Goal: Information Seeking & Learning: Learn about a topic

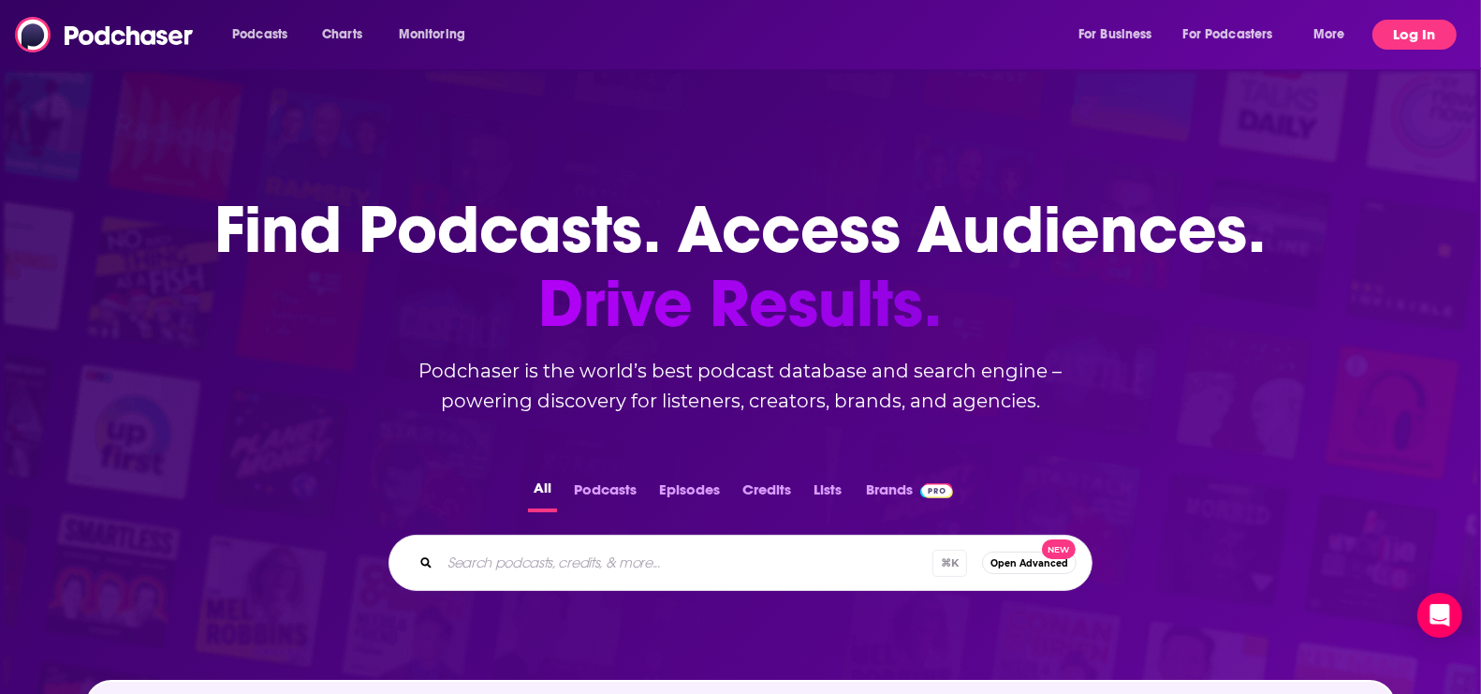
click at [1415, 37] on button "Log In" at bounding box center [1415, 35] width 84 height 30
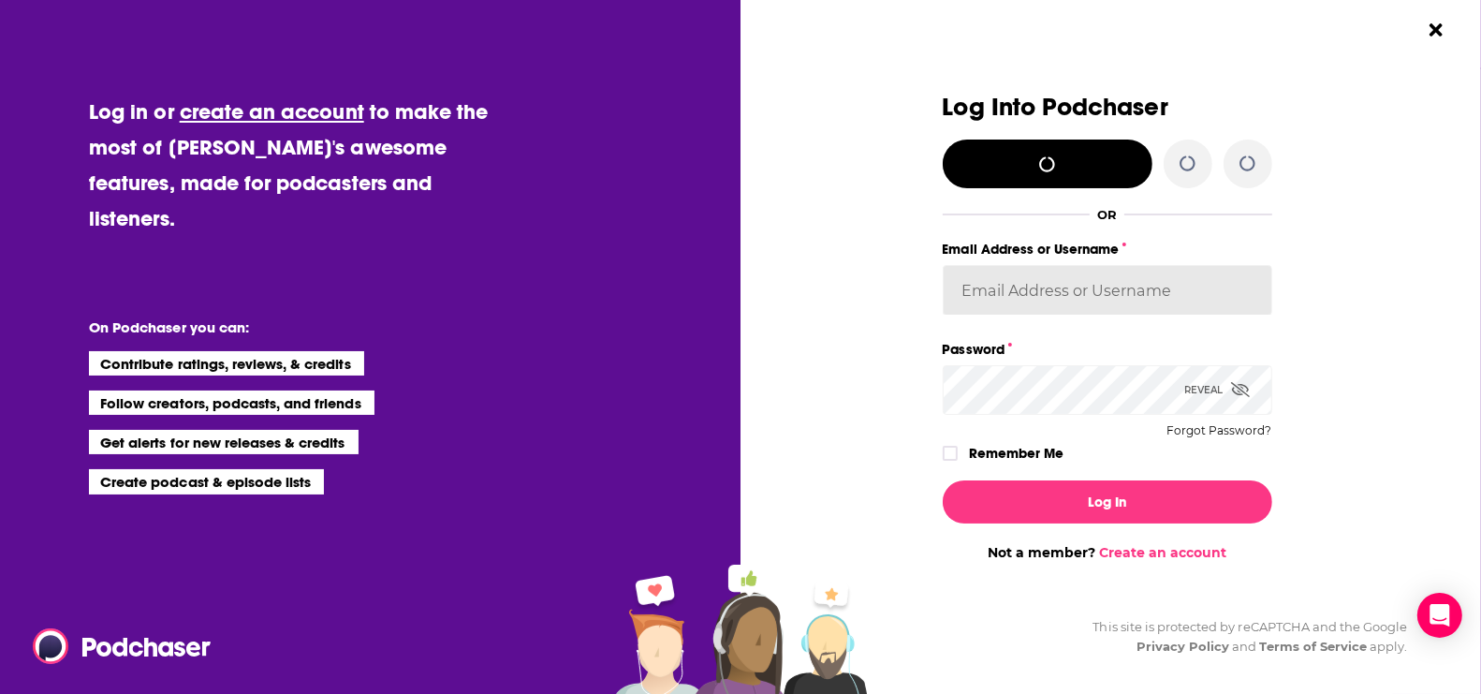
click at [1017, 299] on input "Email Address or Username" at bounding box center [1108, 290] width 330 height 51
type input "[EMAIL_ADDRESS][DOMAIN_NAME]"
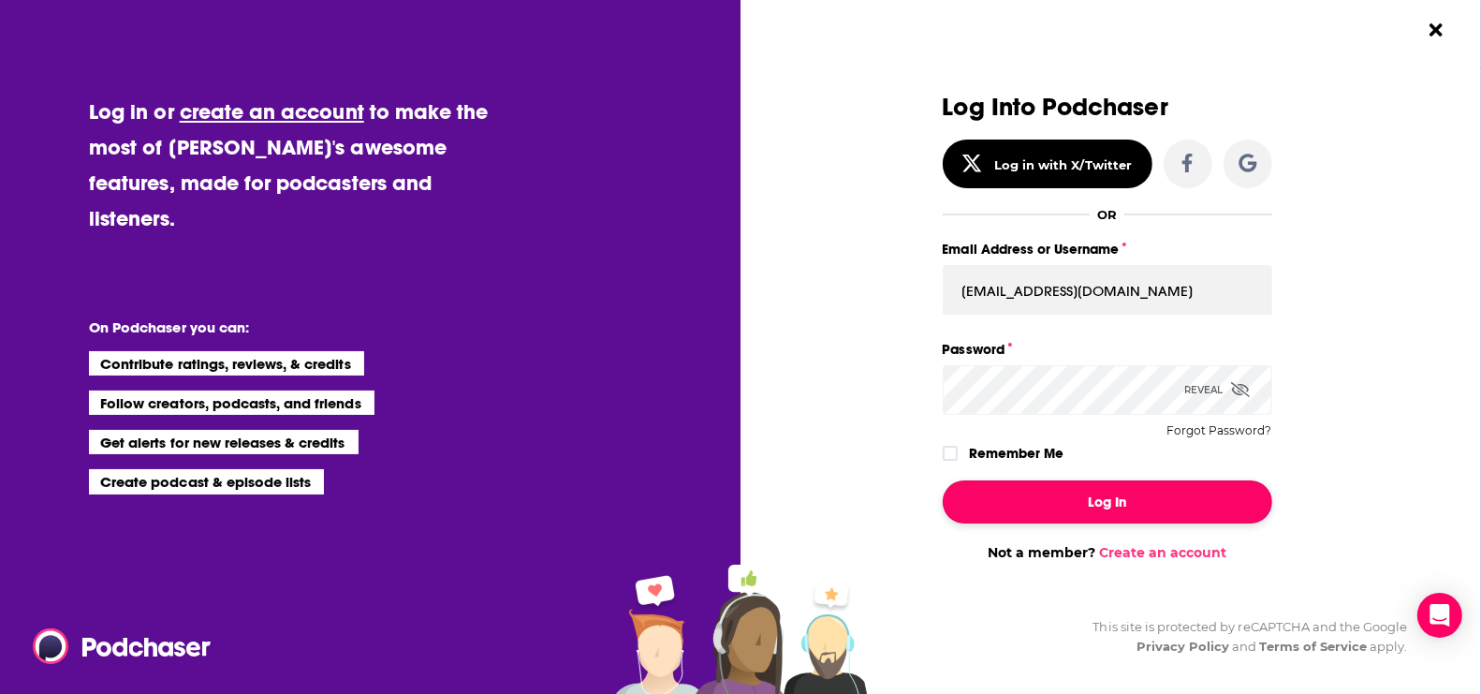
click at [1063, 505] on button "Log In" at bounding box center [1108, 501] width 330 height 43
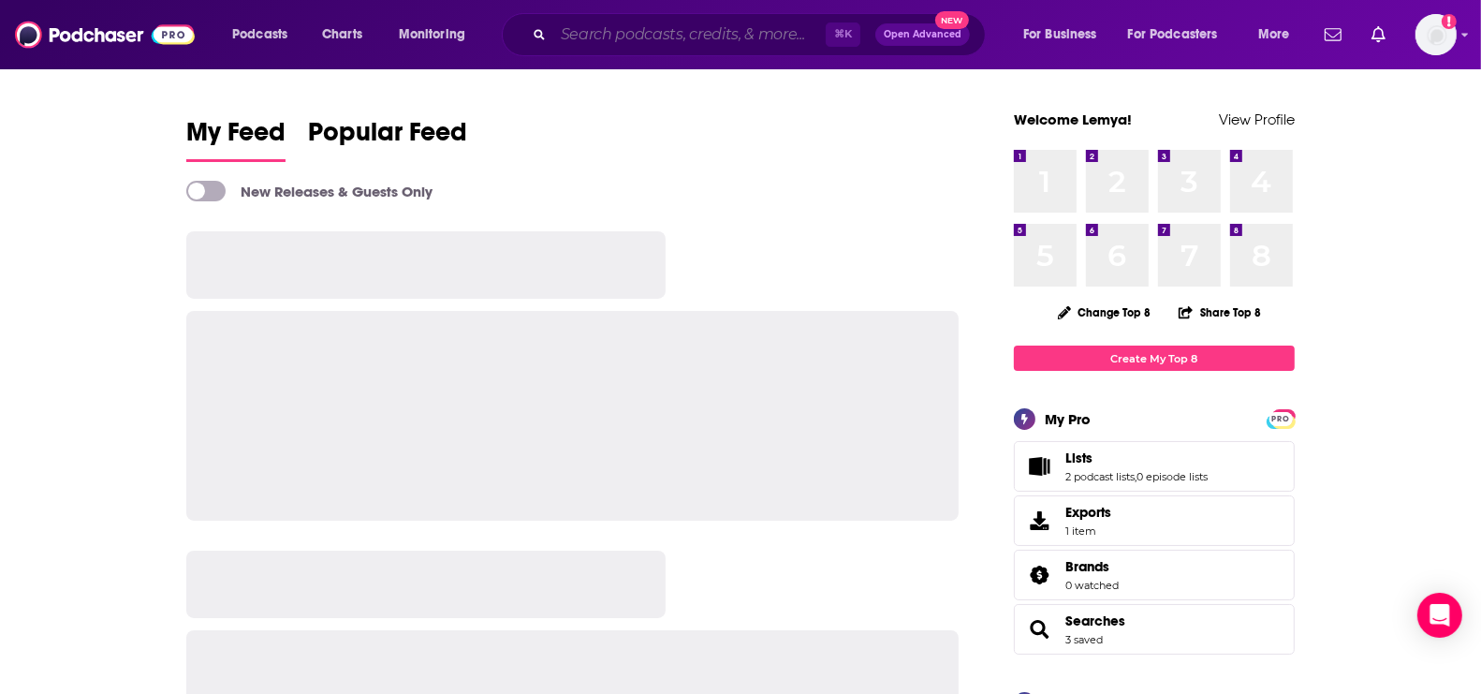
click at [656, 32] on input "Search podcasts, credits, & more..." at bounding box center [689, 35] width 273 height 30
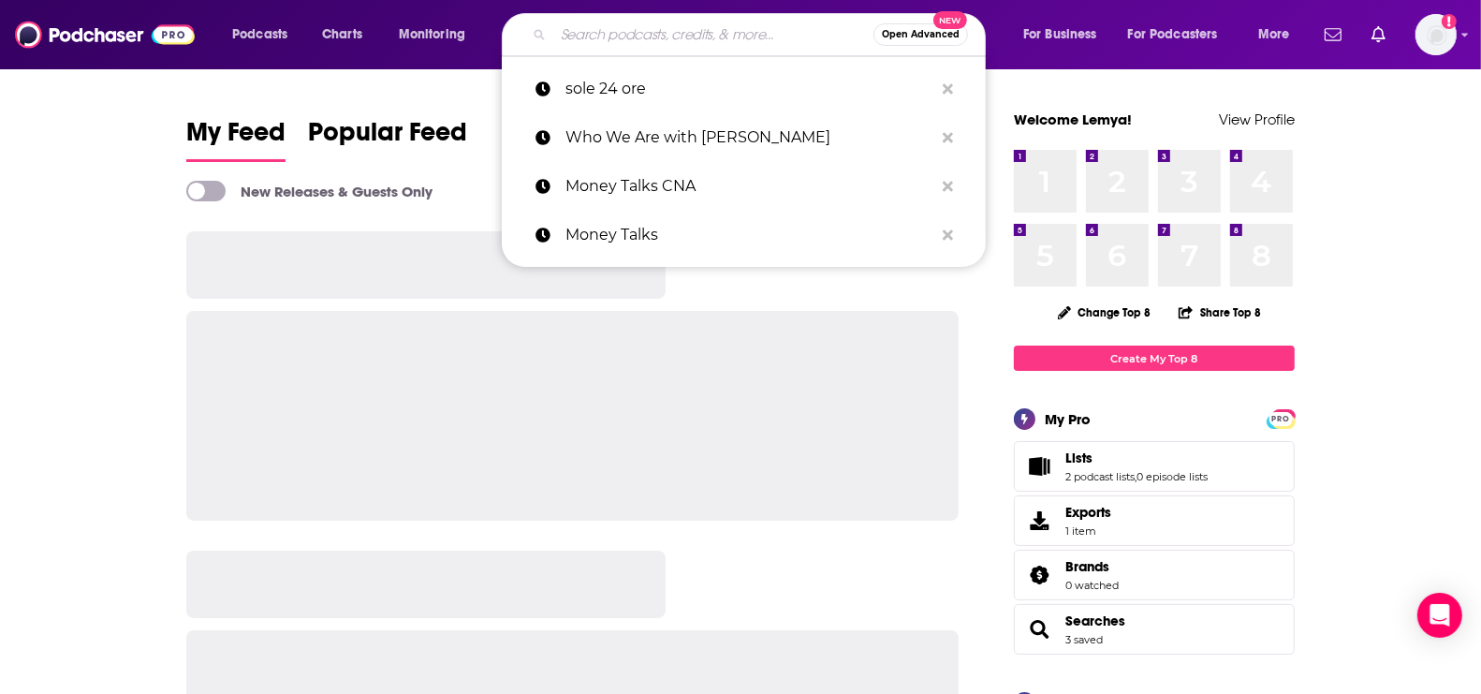
paste input "[PERSON_NAME] Talks daily"
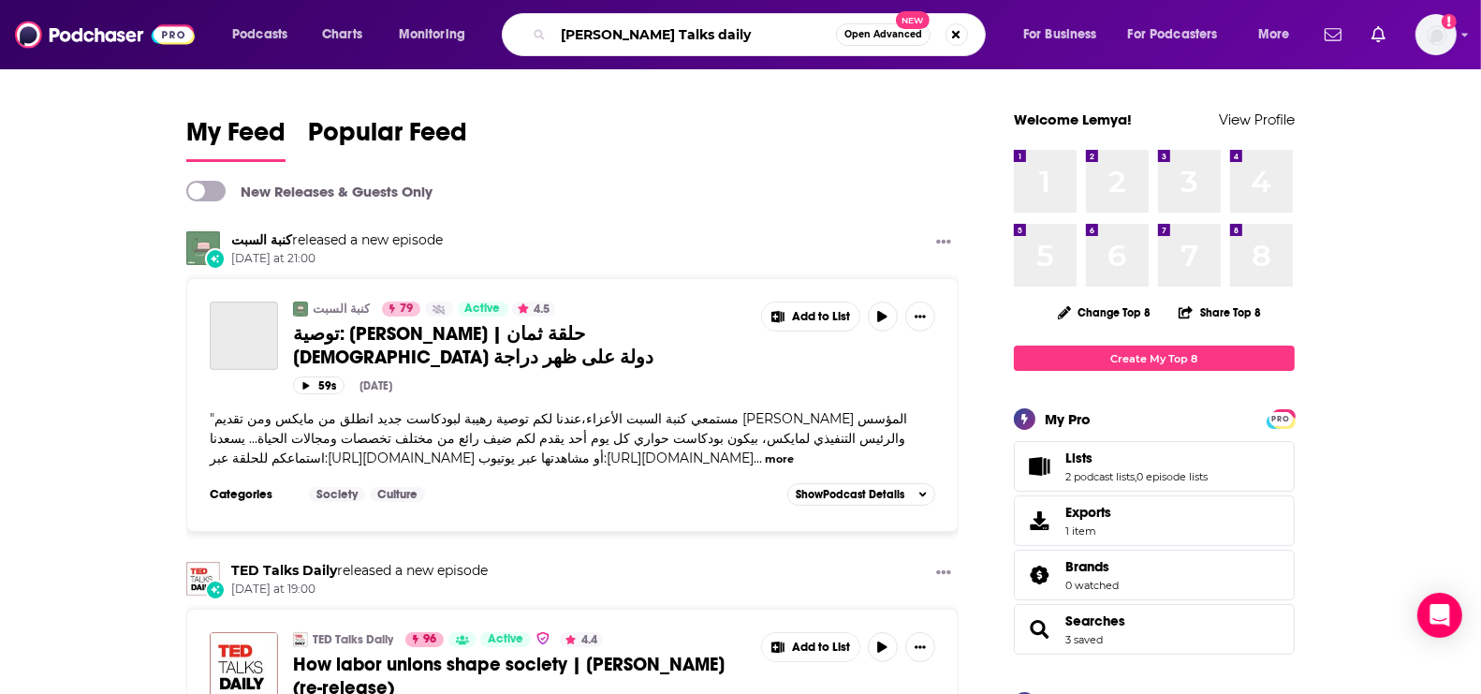
type input "[PERSON_NAME] Talks daily"
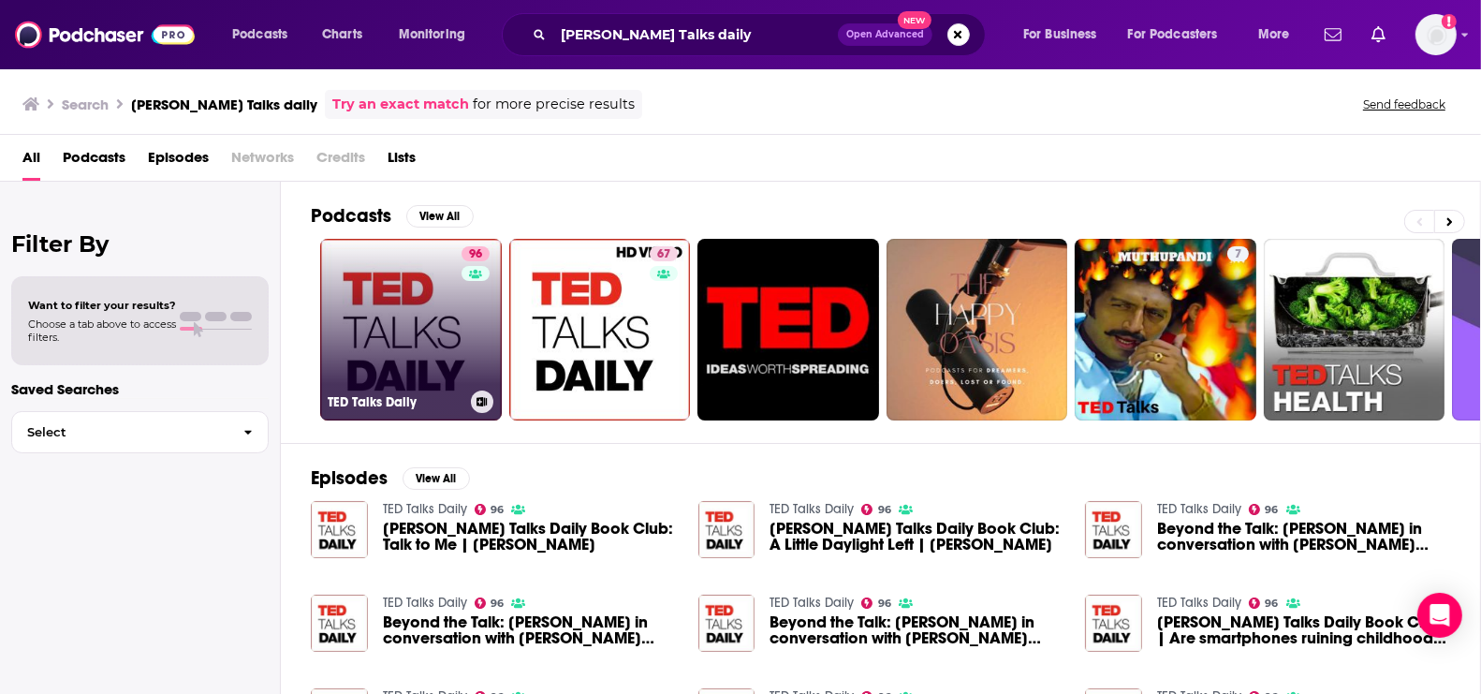
click at [402, 308] on link "96 [PERSON_NAME] Talks Daily" at bounding box center [411, 330] width 182 height 182
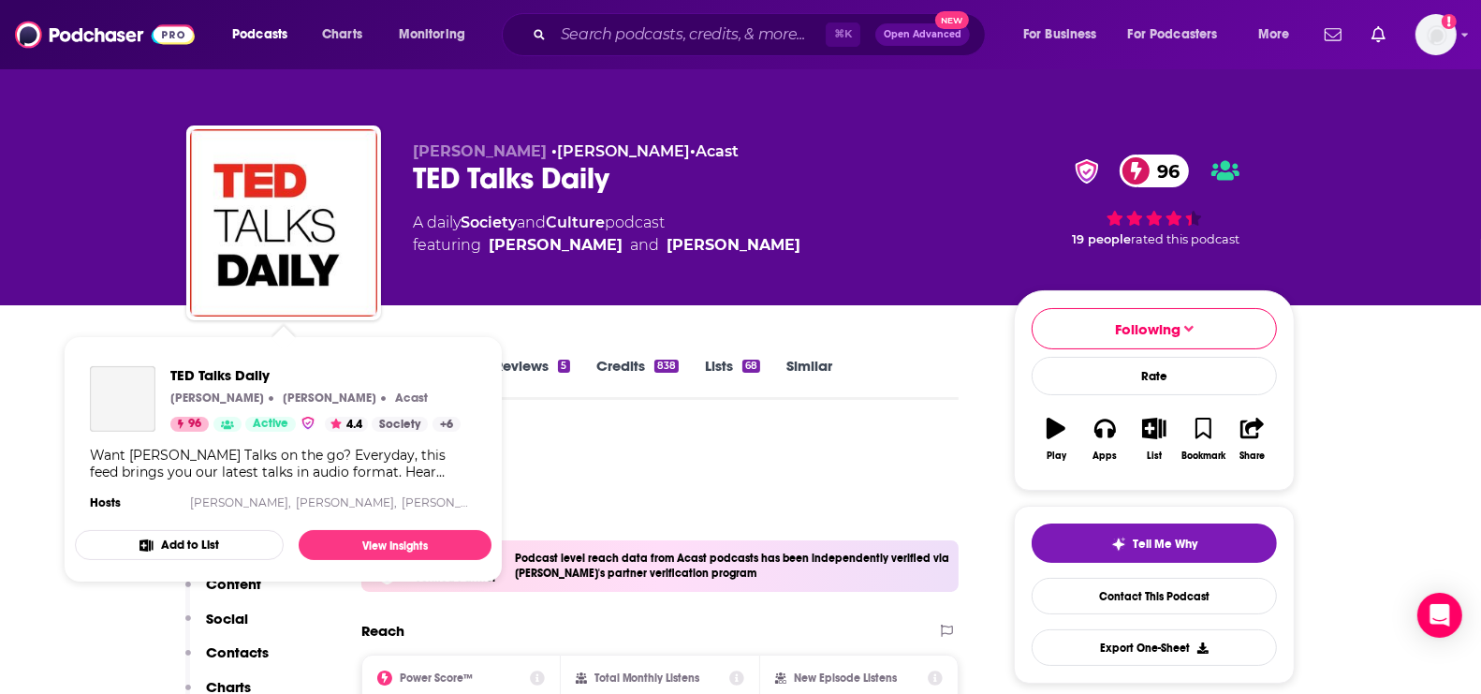
scroll to position [99, 0]
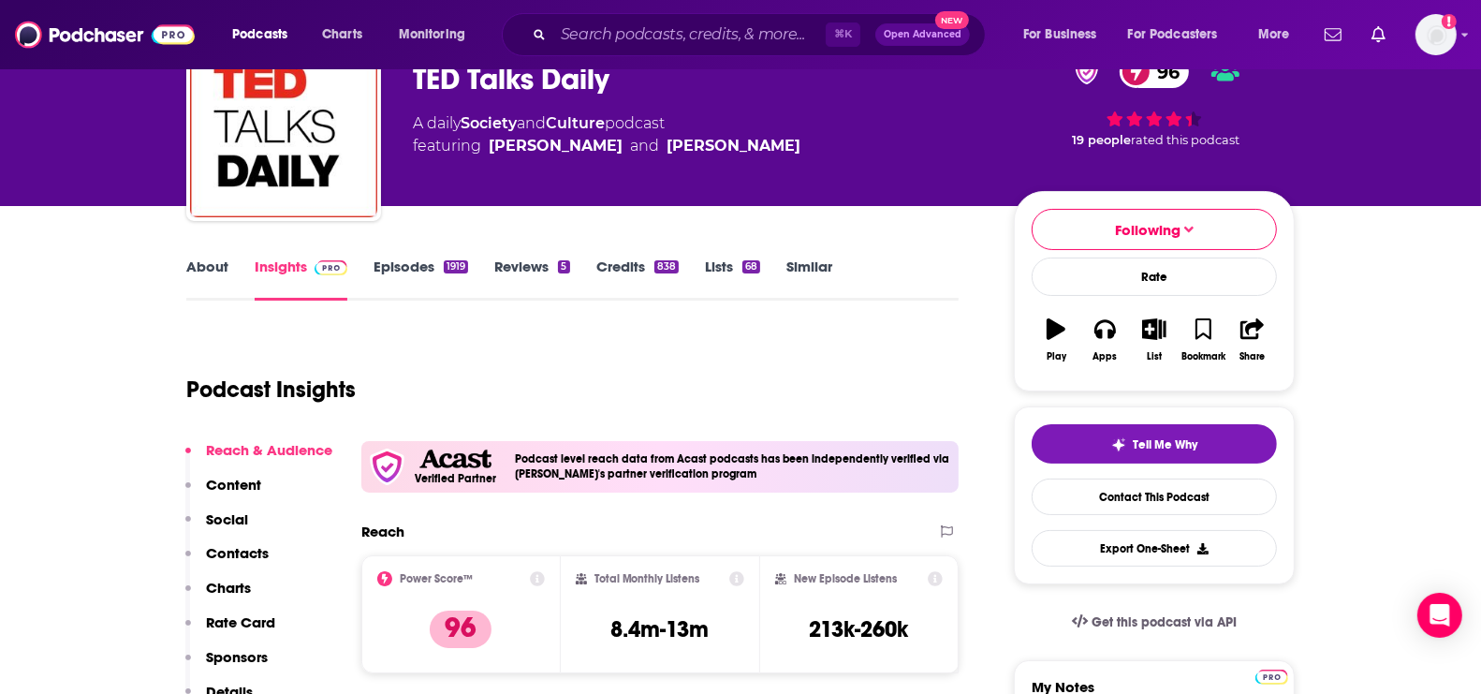
click at [584, 332] on div "Podcast Insights" at bounding box center [565, 379] width 758 height 96
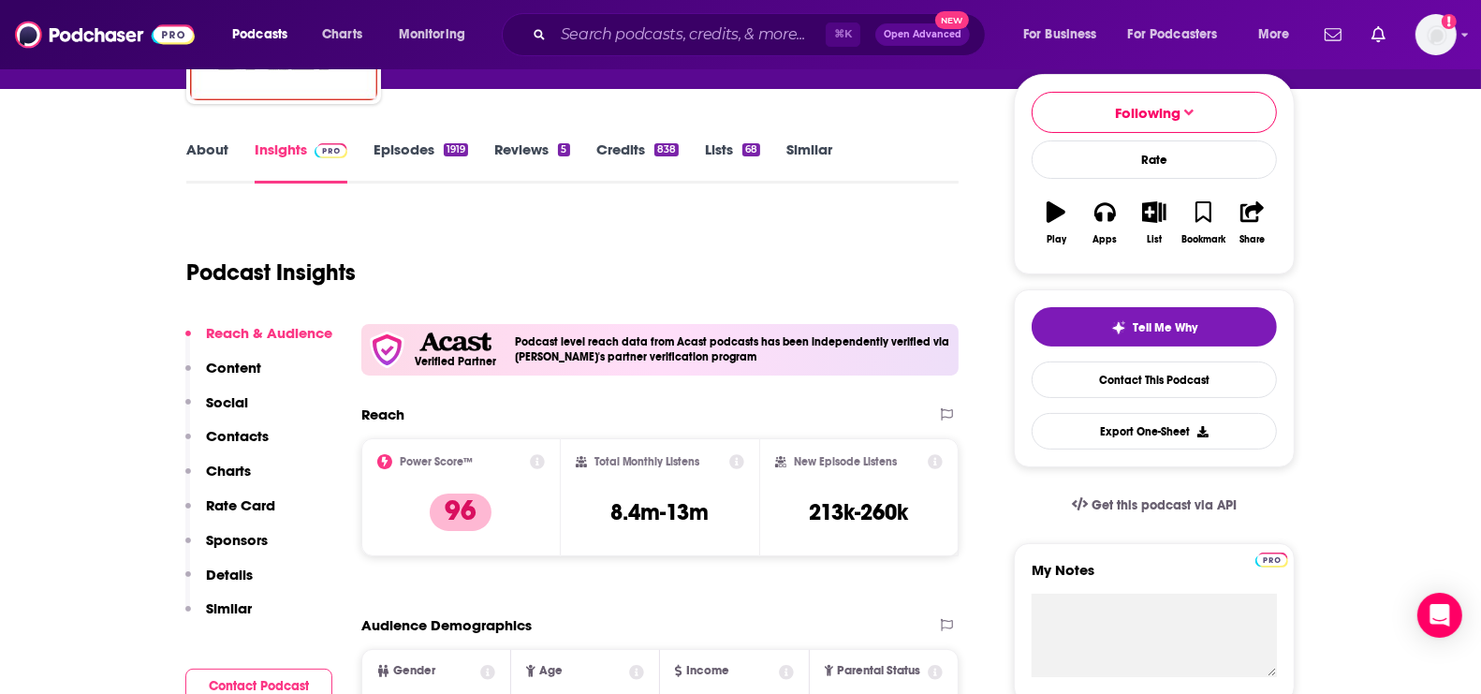
click at [234, 468] on p "Charts" at bounding box center [228, 471] width 45 height 18
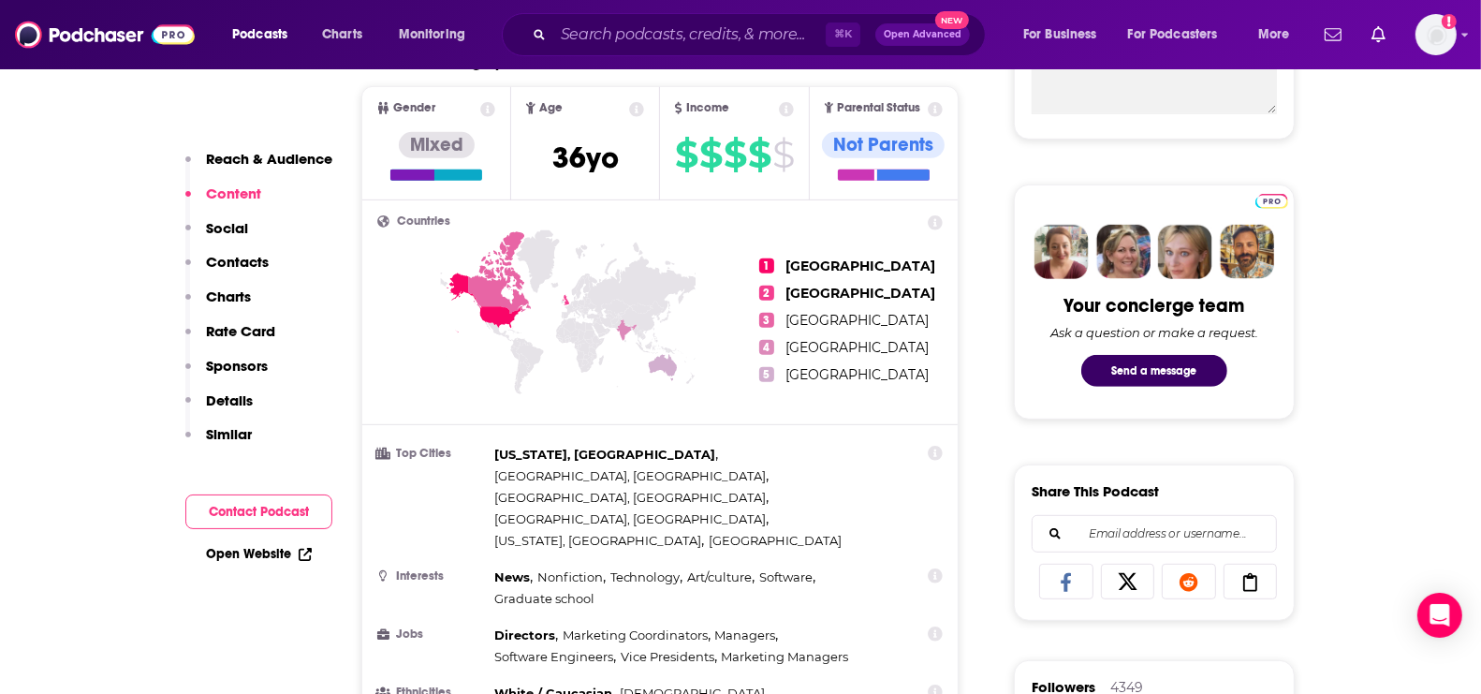
scroll to position [796, 0]
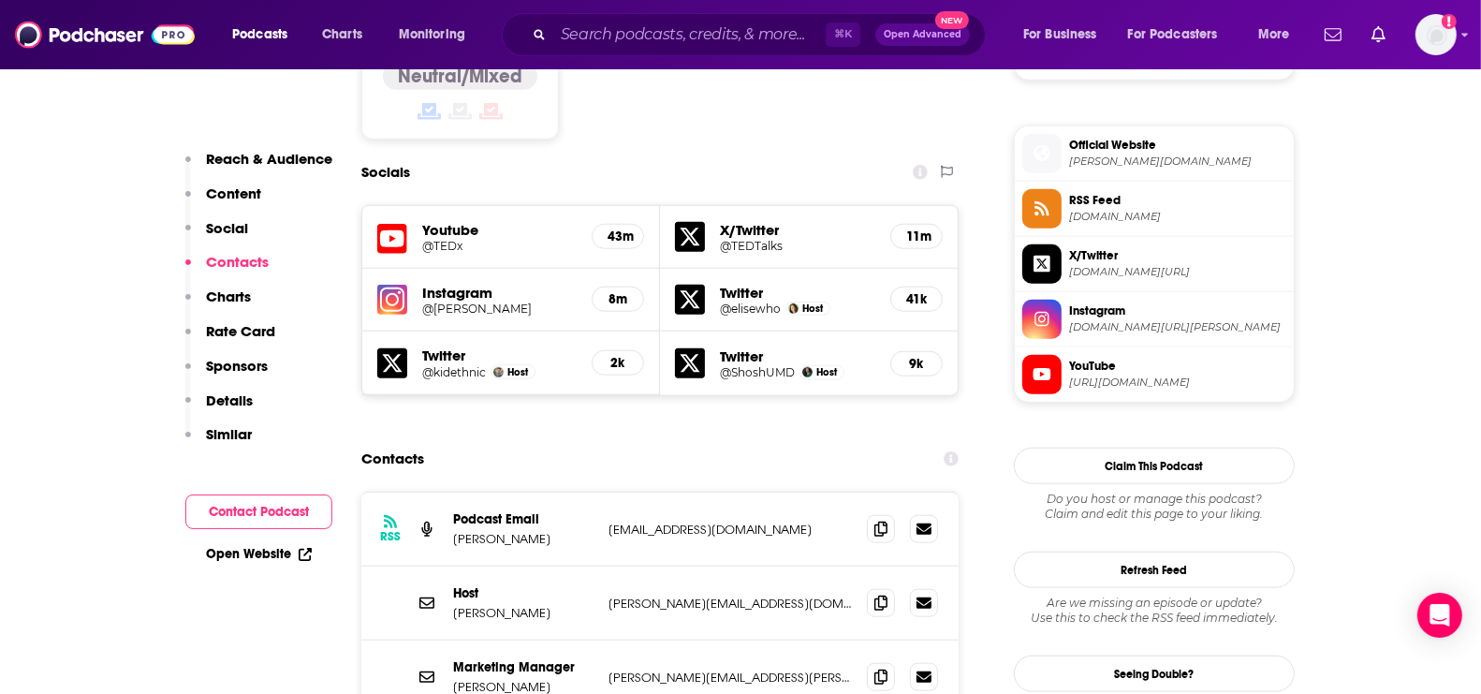
click at [236, 300] on p "Charts" at bounding box center [228, 296] width 45 height 18
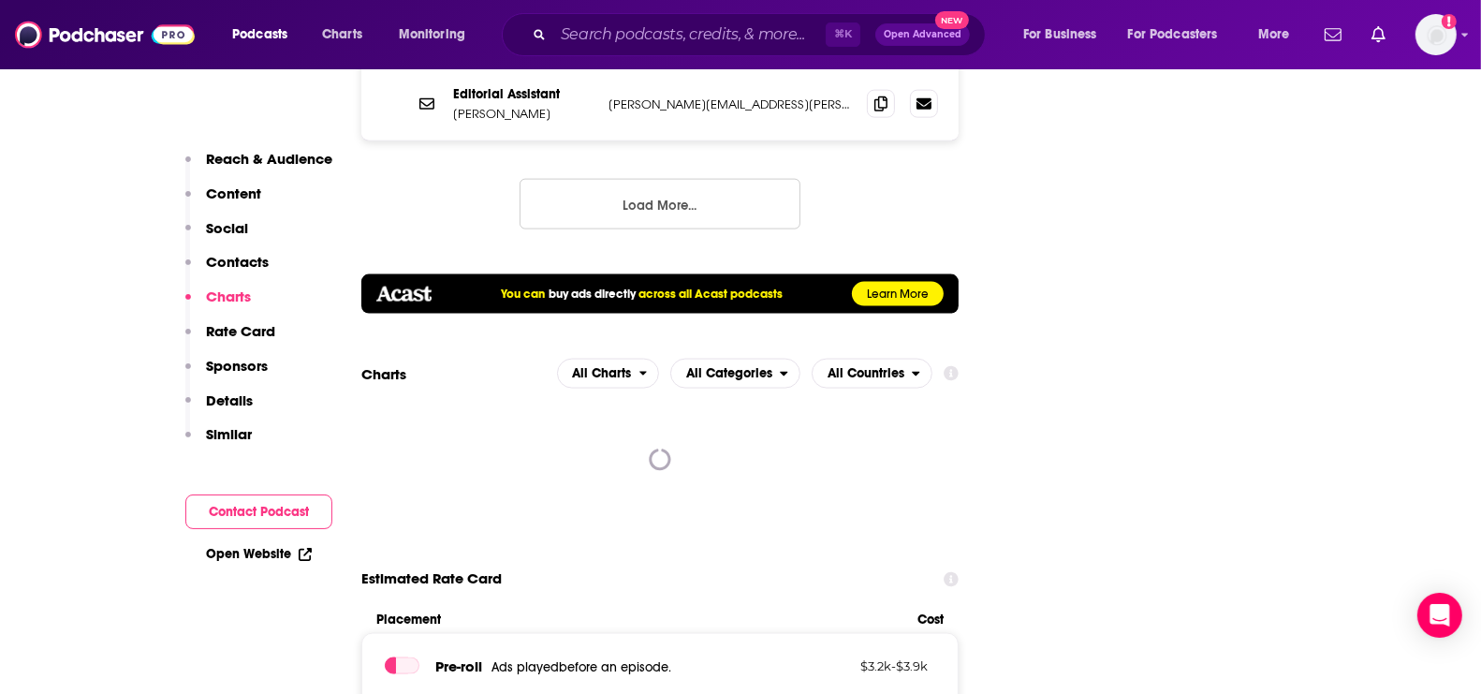
scroll to position [2362, 0]
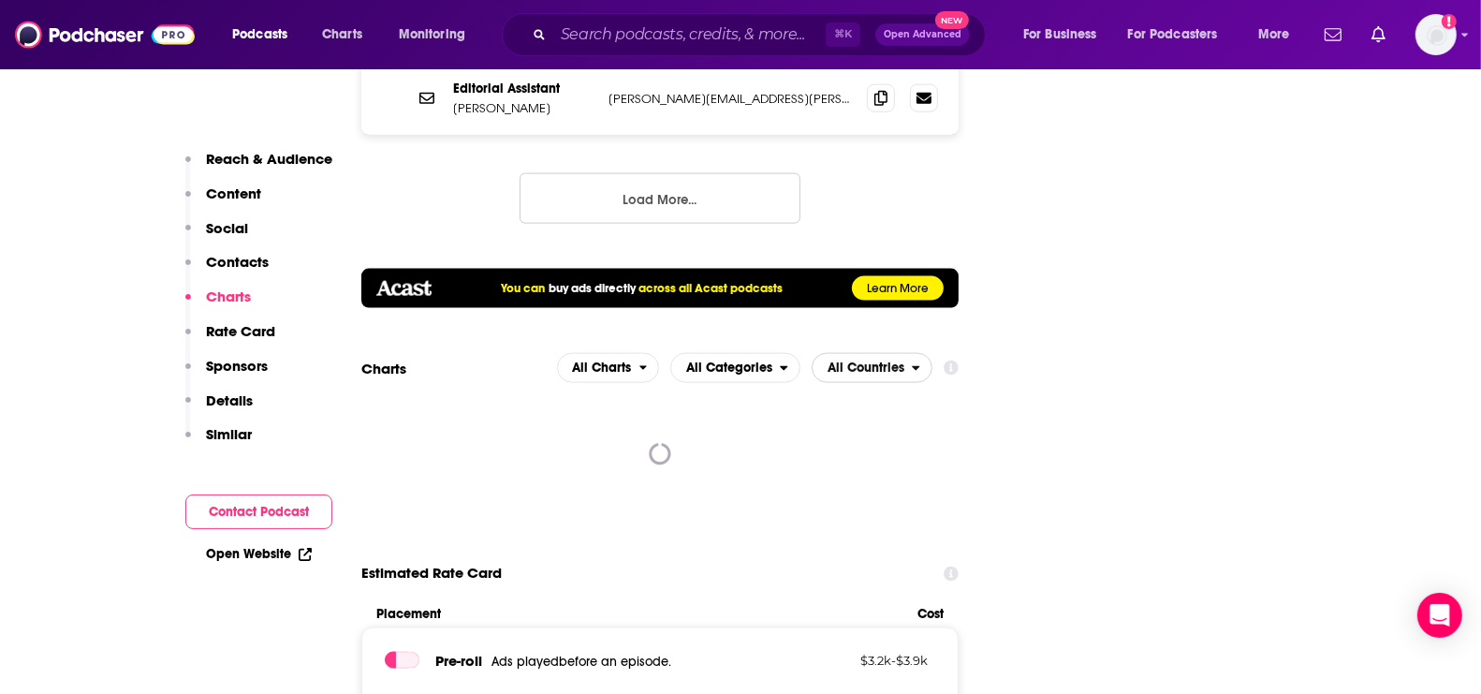
click at [886, 361] on span "All Countries" at bounding box center [866, 367] width 77 height 13
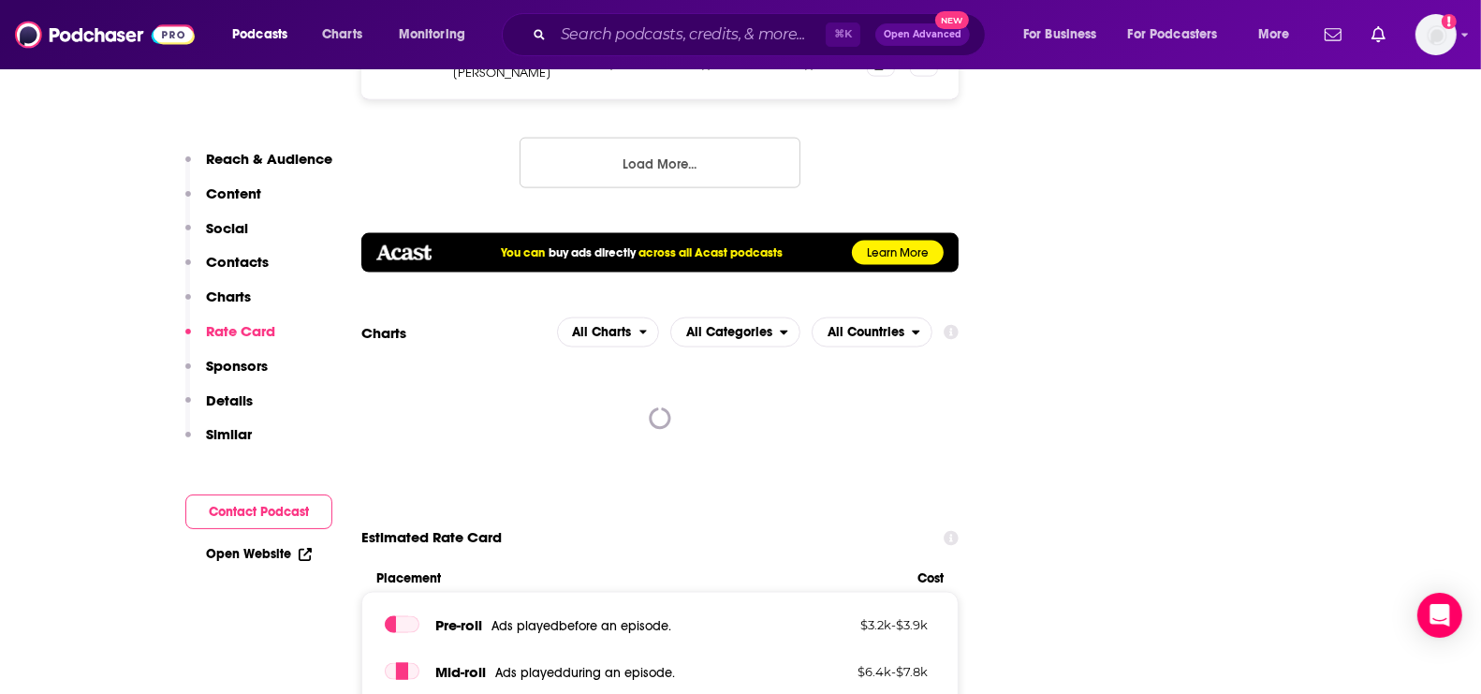
scroll to position [2398, 0]
